Goal: Task Accomplishment & Management: Use online tool/utility

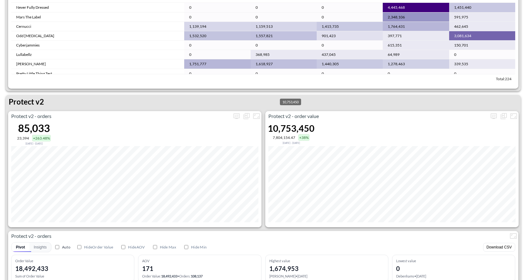
scroll to position [1168, 0]
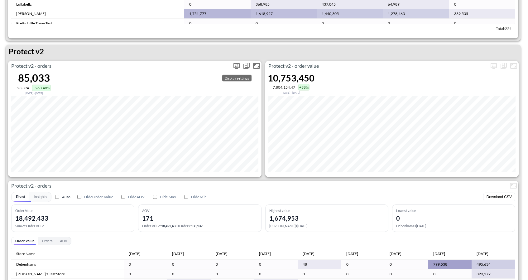
click at [239, 66] on icon "more" at bounding box center [237, 66] width 6 height 6
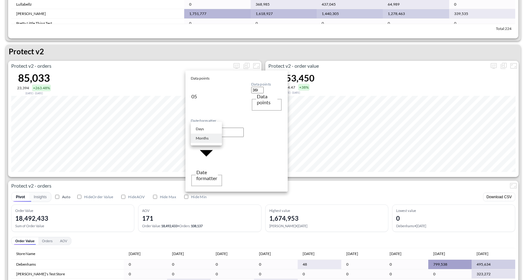
click at [207, 109] on body "BI.P.EYE, Interactive Analytics Dashboards 1 Filters Iso Date [DATE] Global Ord…" at bounding box center [264, 140] width 528 height 280
click at [205, 126] on li "Days" at bounding box center [206, 128] width 31 height 9
type input "Days"
type input "130"
click at [243, 179] on div at bounding box center [264, 140] width 528 height 280
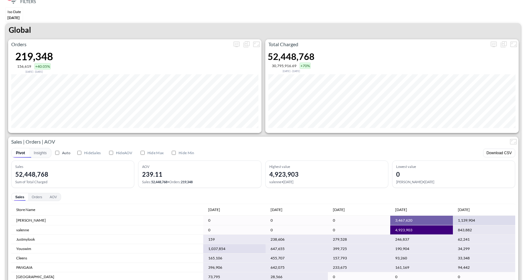
scroll to position [0, 0]
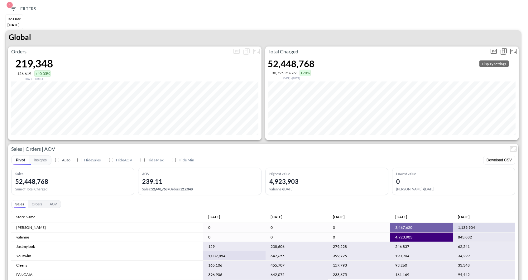
click at [495, 53] on icon "more" at bounding box center [493, 51] width 7 height 7
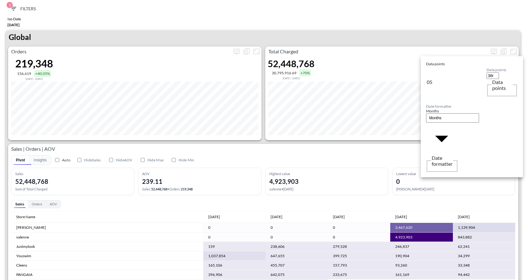
click at [445, 98] on body "BI.P.EYE, Interactive Analytics Dashboards 1 Filters Iso Date [DATE] Global Ord…" at bounding box center [264, 140] width 528 height 280
click at [432, 113] on div "Days" at bounding box center [435, 115] width 8 height 6
type input "Days"
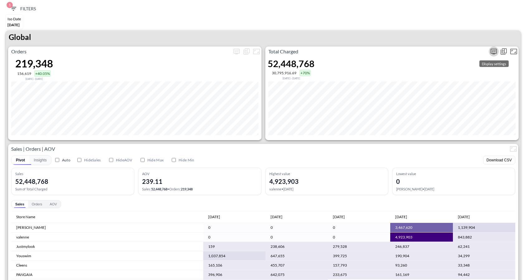
click at [495, 52] on icon "more" at bounding box center [493, 51] width 7 height 7
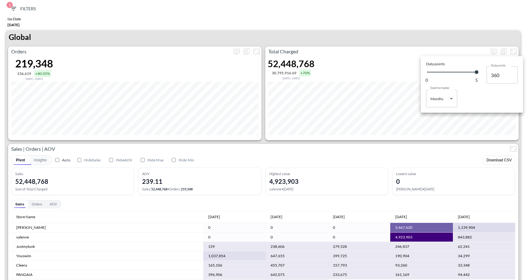
click at [451, 104] on body "BI.P.EYE, Interactive Analytics Dashboards 1 Filters Iso Date [DATE] Global Ord…" at bounding box center [264, 140] width 528 height 280
click at [439, 113] on div "Days" at bounding box center [435, 115] width 8 height 6
type input "Days"
type input "130"
click at [417, 58] on div at bounding box center [264, 140] width 528 height 280
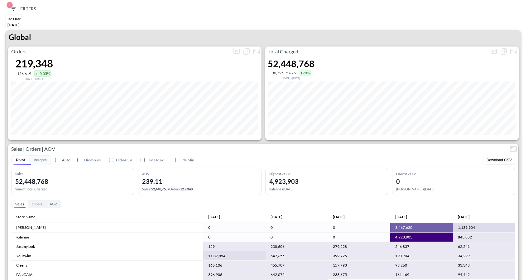
click at [15, 8] on icon "button" at bounding box center [13, 8] width 7 height 7
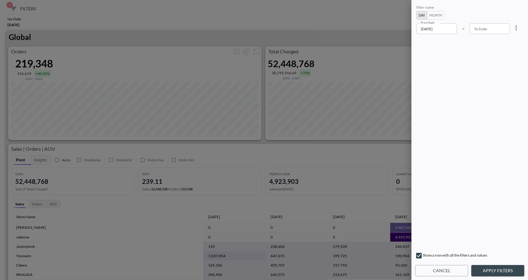
click at [439, 27] on input "2025-06-01" at bounding box center [437, 28] width 41 height 11
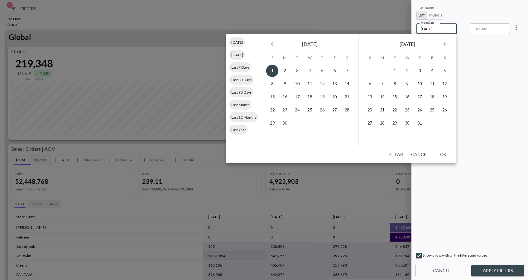
click at [442, 43] on icon "Next month" at bounding box center [444, 43] width 7 height 7
click at [372, 25] on div at bounding box center [264, 140] width 528 height 280
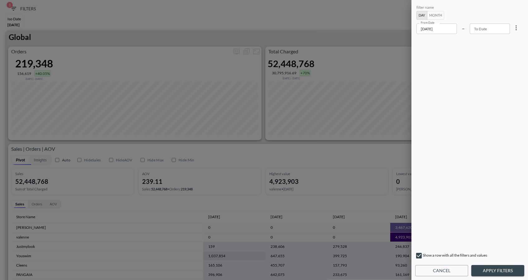
click at [400, 11] on div at bounding box center [264, 140] width 528 height 280
click at [440, 267] on button "Cancel" at bounding box center [441, 271] width 53 height 12
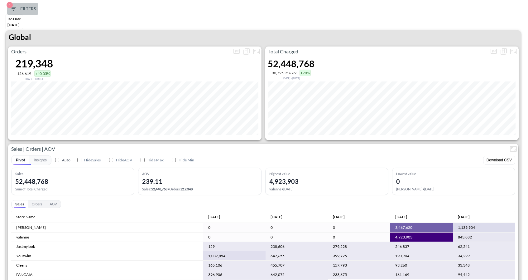
click at [20, 8] on span "1 Filters" at bounding box center [23, 9] width 26 height 8
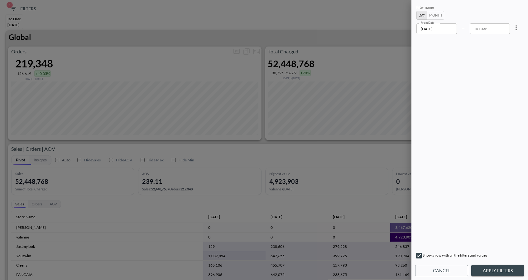
click at [444, 22] on div "filter name Day Month From Date 2025-06-01 From Date – To Date To Date" at bounding box center [464, 19] width 94 height 29
click at [444, 31] on input "2025-06-01" at bounding box center [437, 28] width 41 height 11
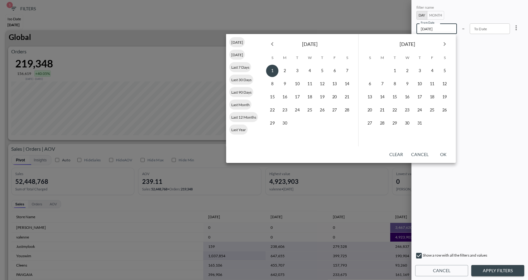
click at [447, 45] on icon "Next month" at bounding box center [444, 43] width 7 height 7
click at [406, 83] on button "8" at bounding box center [407, 84] width 12 height 12
type input "2025-10-08"
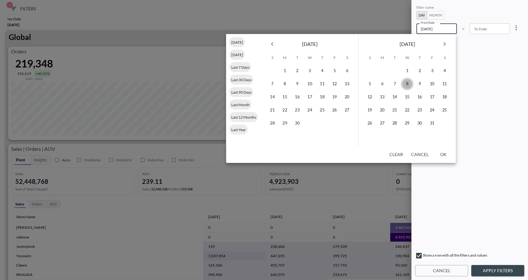
type input "YYYY-MM-DD"
click at [396, 83] on button "7" at bounding box center [395, 84] width 12 height 12
type input "2025-10-07"
click at [409, 84] on button "8" at bounding box center [407, 84] width 12 height 12
type input "2025-10-08"
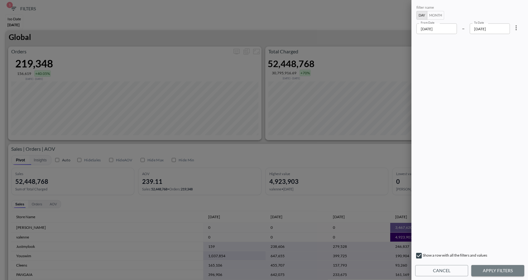
click at [499, 270] on button "Apply Filters" at bounding box center [498, 271] width 53 height 12
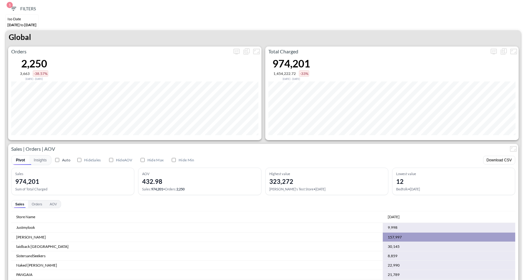
click at [5, 4] on div "1 Filters" at bounding box center [264, 9] width 522 height 12
click at [12, 6] on span "1" at bounding box center [10, 5] width 6 height 6
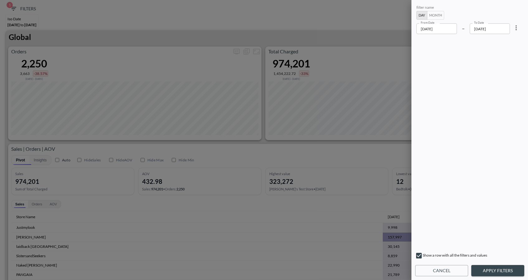
click at [436, 29] on input "2025-10-07" at bounding box center [437, 28] width 41 height 11
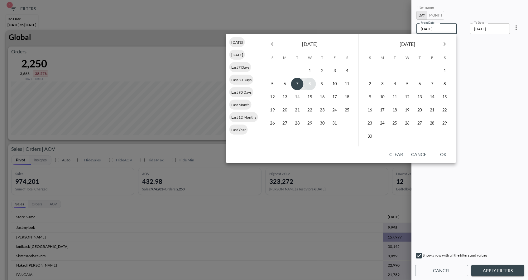
click at [309, 85] on button "8" at bounding box center [310, 84] width 12 height 12
type input "2025-10-08"
drag, startPoint x: 321, startPoint y: 87, endPoint x: 328, endPoint y: 88, distance: 7.9
click at [321, 87] on button "9" at bounding box center [322, 84] width 12 height 12
type input "2025-10-09"
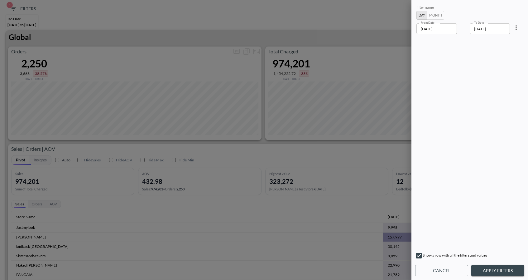
click at [491, 272] on button "Apply Filters" at bounding box center [498, 271] width 53 height 12
